Goal: Obtain resource: Download file/media

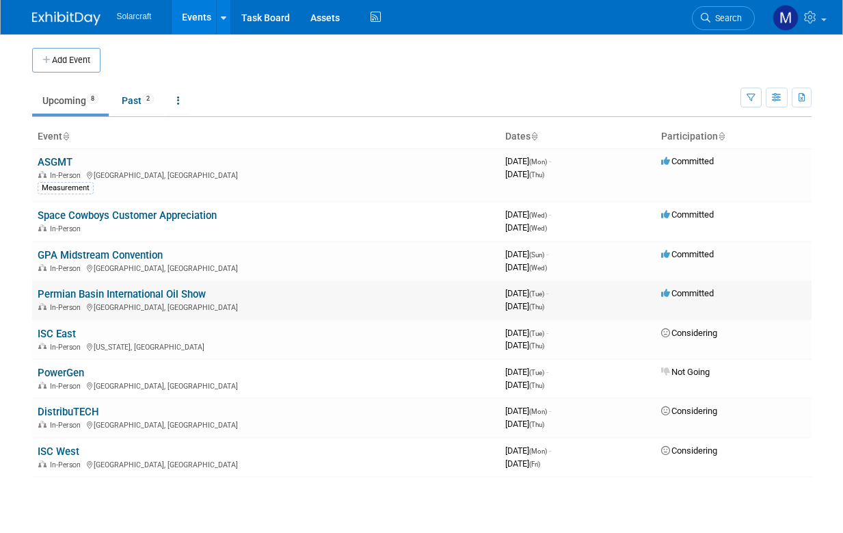
click at [152, 291] on link "Permian Basin International Oil Show" at bounding box center [122, 294] width 168 height 12
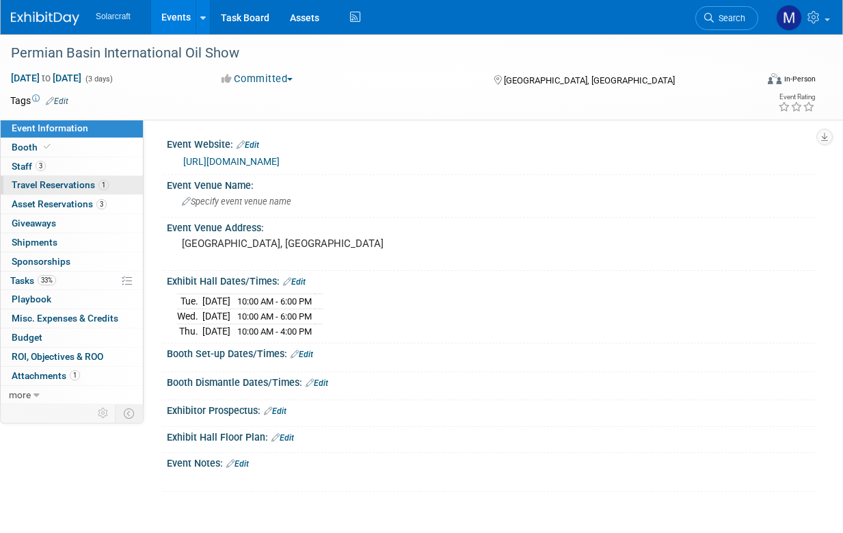
click at [61, 183] on span "Travel Reservations 1" at bounding box center [60, 184] width 97 height 11
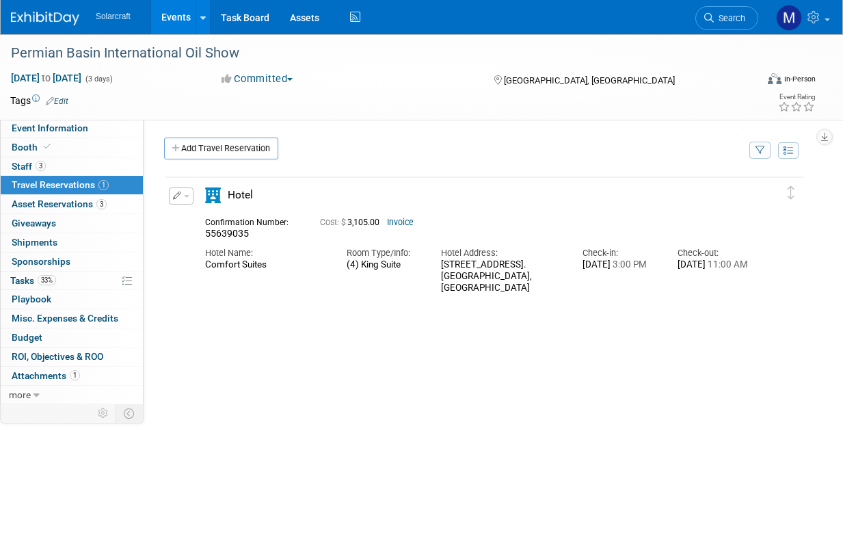
click at [411, 226] on link "Invoice" at bounding box center [400, 223] width 27 height 10
click at [205, 16] on link at bounding box center [203, 17] width 14 height 34
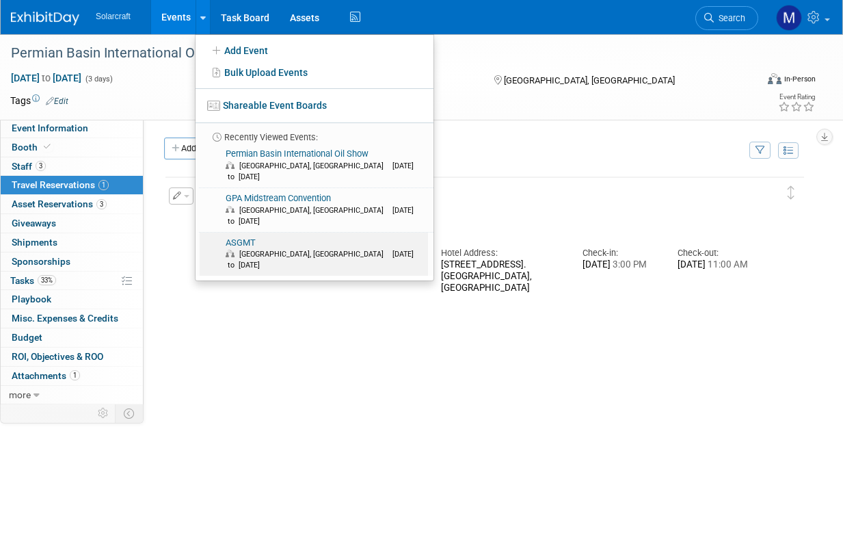
click at [252, 233] on link "ASGMT [GEOGRAPHIC_DATA], [GEOGRAPHIC_DATA] [DATE] to [DATE]" at bounding box center [314, 255] width 228 height 44
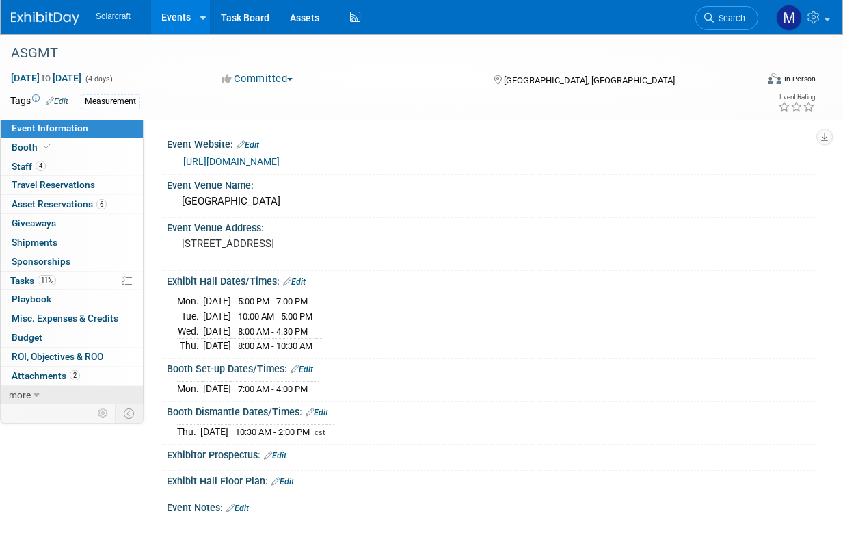
click at [66, 389] on link "more" at bounding box center [72, 395] width 142 height 18
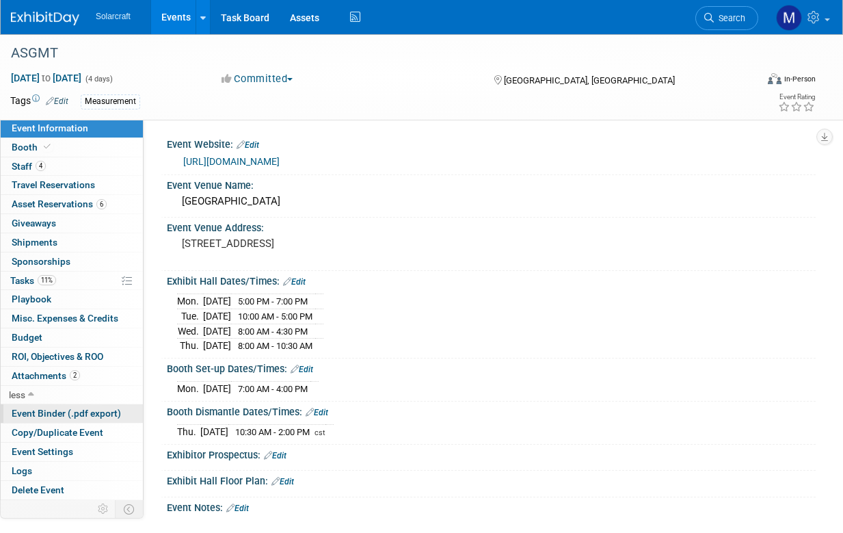
click at [38, 408] on span "Event Binder (.pdf export)" at bounding box center [66, 413] width 109 height 11
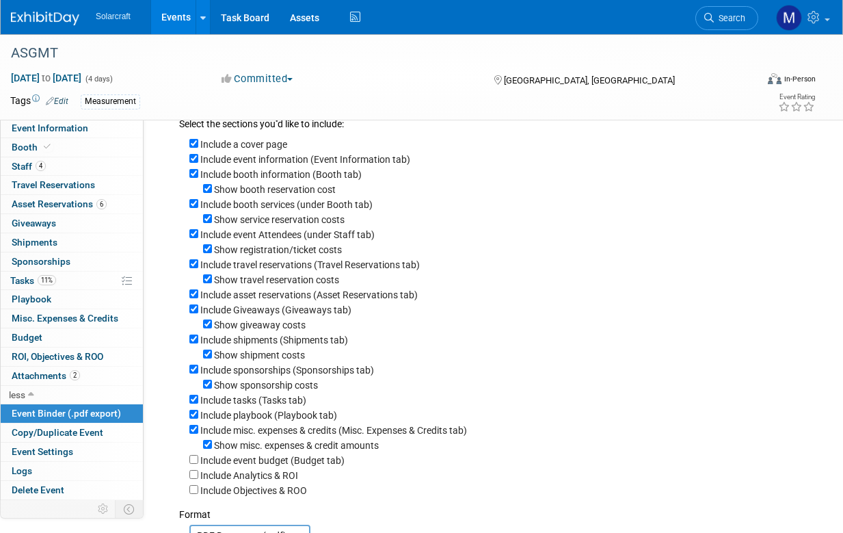
scroll to position [202, 0]
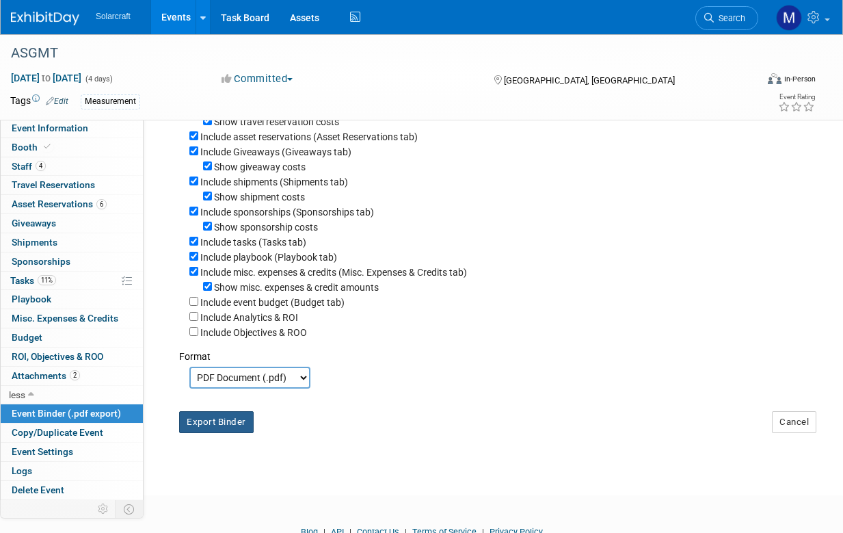
click at [222, 411] on button "Export Binder" at bounding box center [216, 422] width 75 height 22
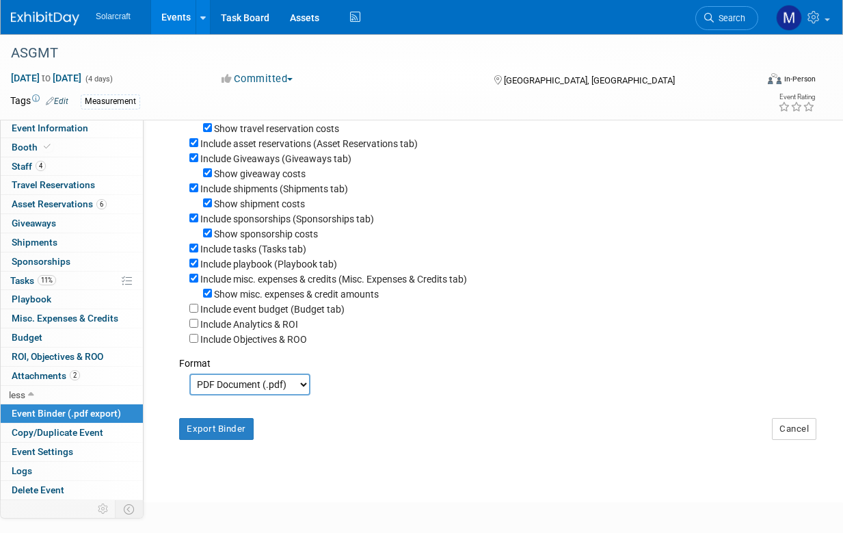
scroll to position [220, 0]
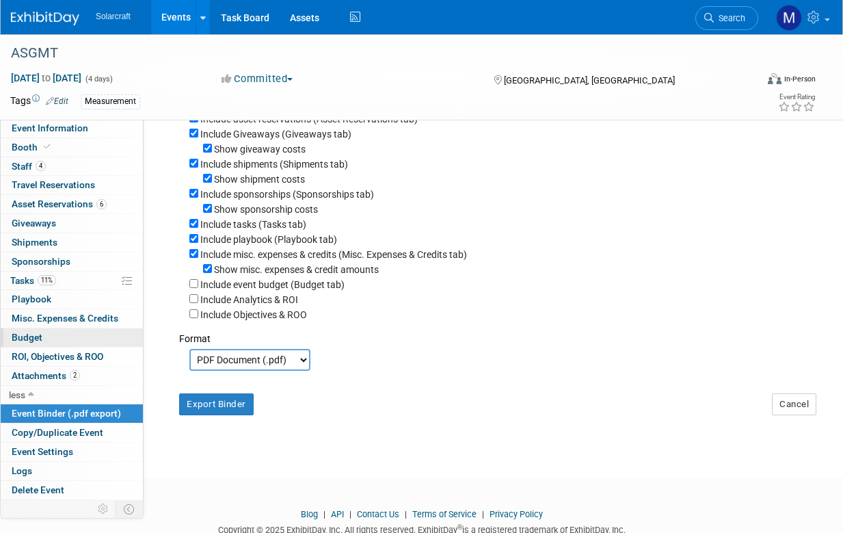
click at [31, 332] on span "Budget" at bounding box center [27, 337] width 31 height 11
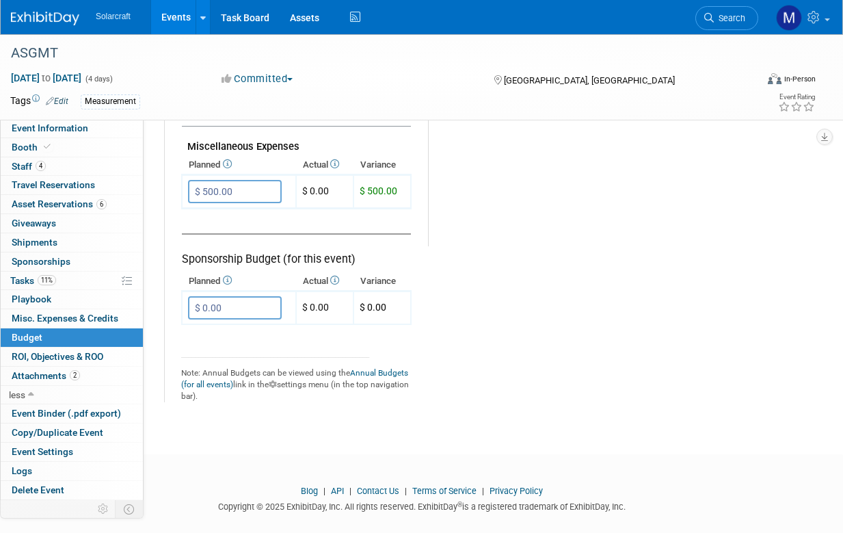
scroll to position [0, 0]
